Goal: Information Seeking & Learning: Learn about a topic

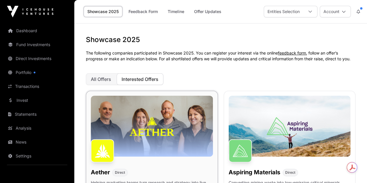
click at [109, 139] on img at bounding box center [102, 150] width 23 height 23
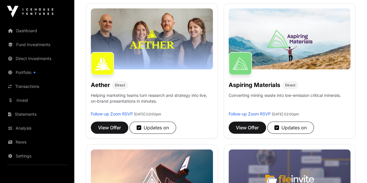
scroll to position [70, 0]
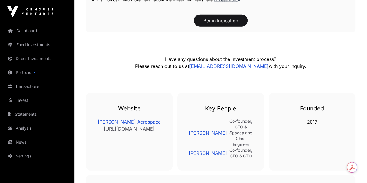
scroll to position [785, 0]
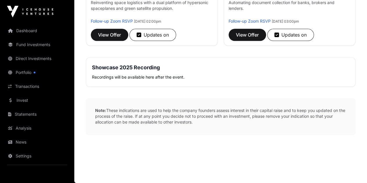
scroll to position [70, 0]
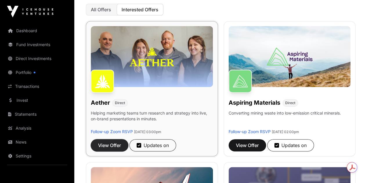
click at [118, 139] on button "View Offer" at bounding box center [109, 145] width 37 height 12
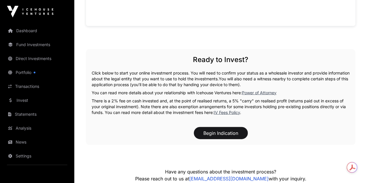
scroll to position [612, 0]
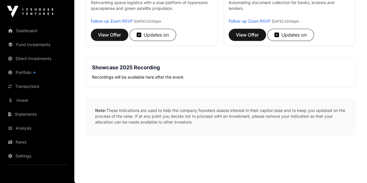
scroll to position [70, 0]
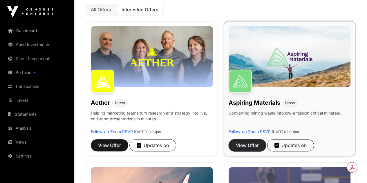
click at [236, 142] on span "View Offer" at bounding box center [247, 145] width 23 height 7
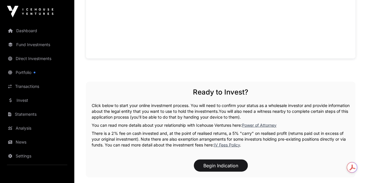
scroll to position [573, 0]
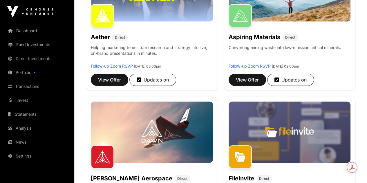
scroll to position [139, 0]
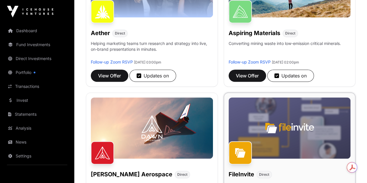
click at [229, 171] on h1 "FileInvite" at bounding box center [242, 175] width 26 height 8
click at [229, 126] on img at bounding box center [290, 128] width 122 height 61
